Goal: Task Accomplishment & Management: Complete application form

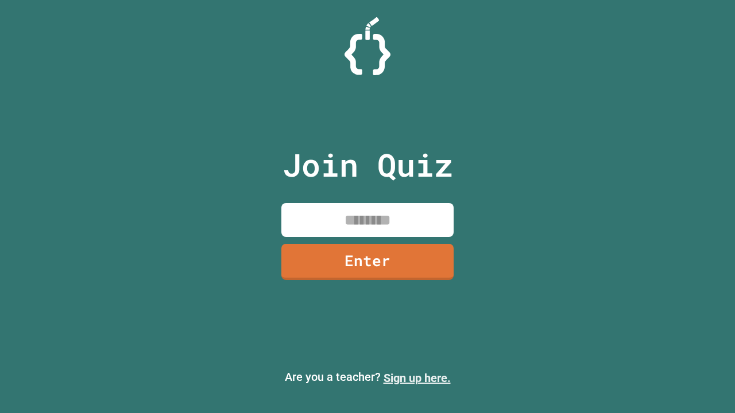
click at [417, 378] on link "Sign up here." at bounding box center [416, 378] width 67 height 14
